Goal: Information Seeking & Learning: Learn about a topic

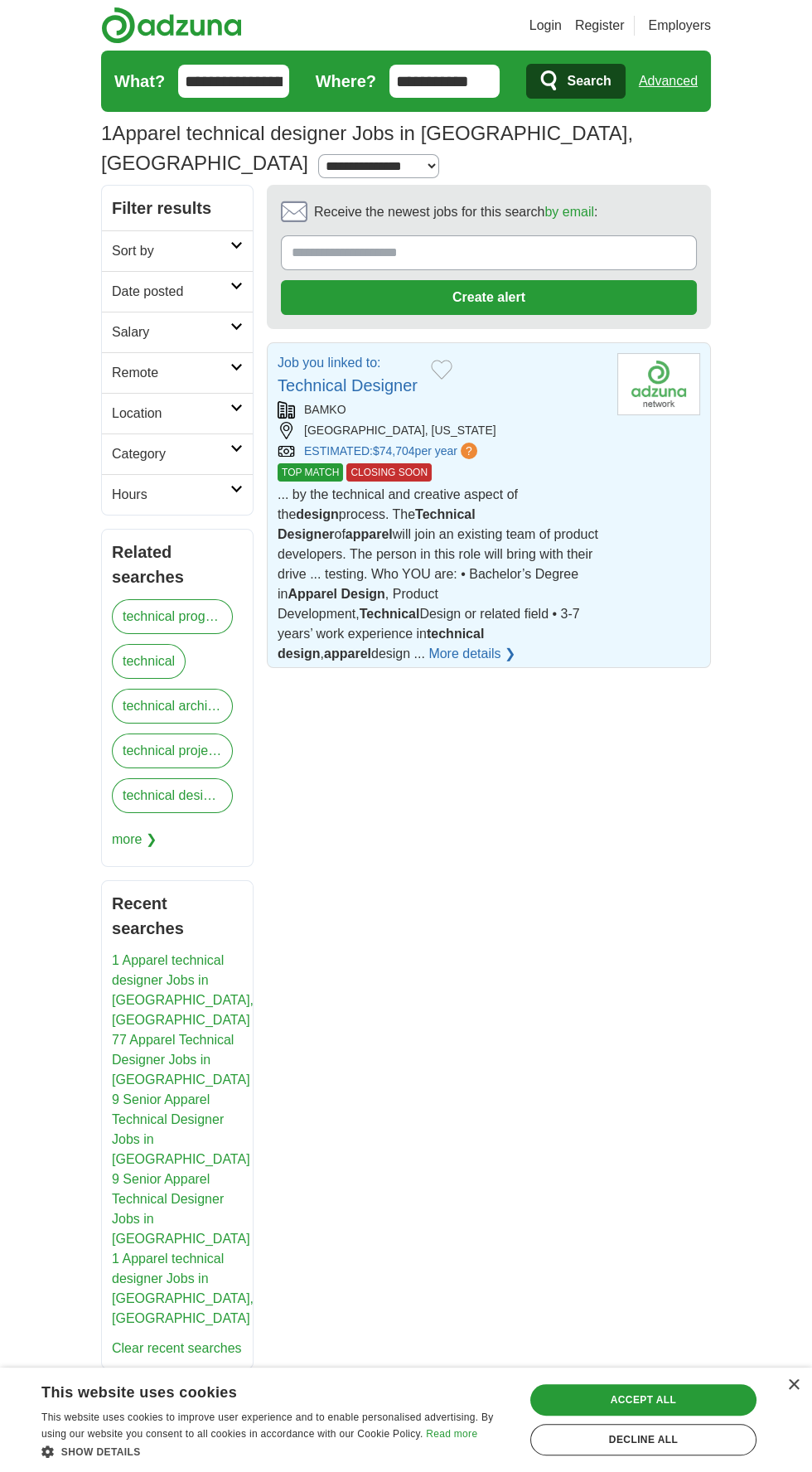
click at [514, 487] on span "... by the technical and creative aspect of the design process. The Technical D…" at bounding box center [438, 573] width 321 height 173
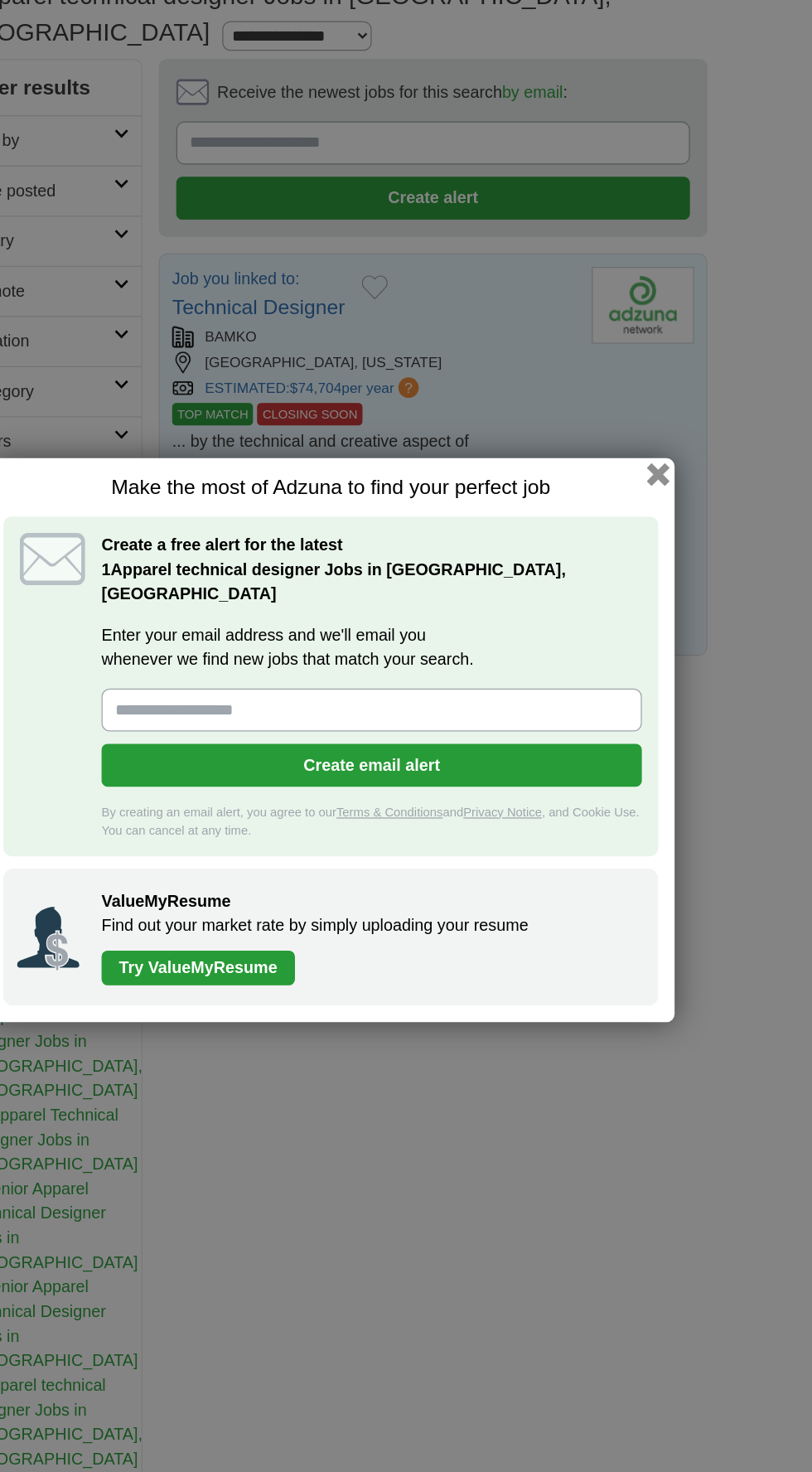
click at [671, 529] on button "button" at bounding box center [671, 520] width 18 height 18
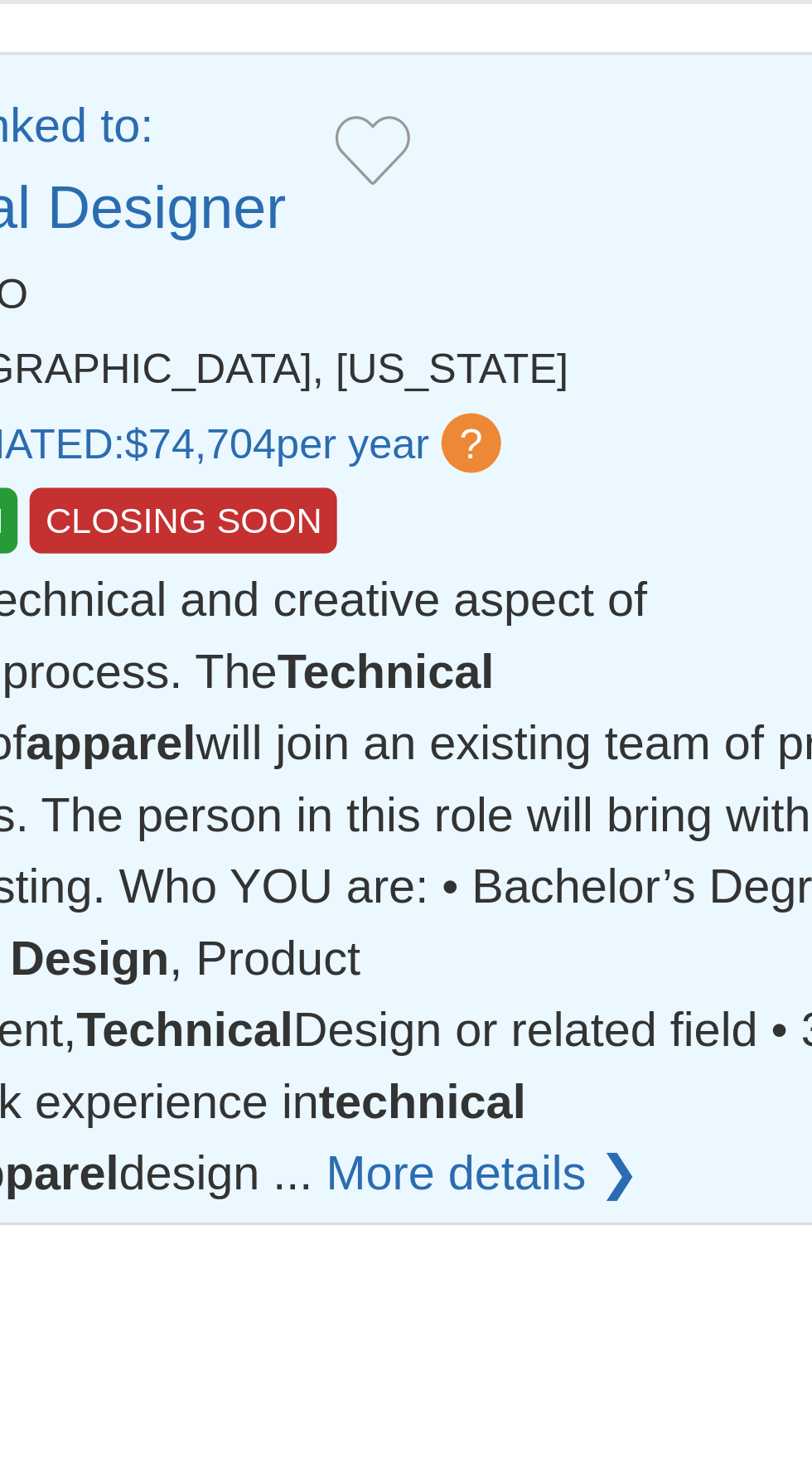
click at [428, 644] on link "More details ❯" at bounding box center [471, 654] width 87 height 20
